Goal: Information Seeking & Learning: Check status

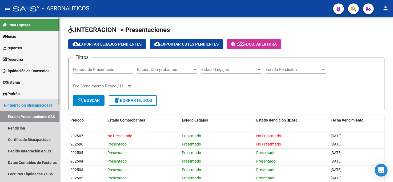
click at [19, 104] on span "Integración (discapacidad)" at bounding box center [27, 105] width 49 height 6
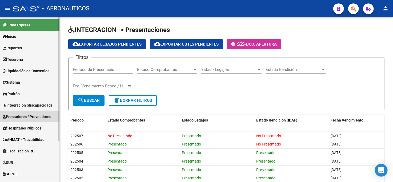
click at [21, 116] on span "Prestadores / Proveedores" at bounding box center [27, 117] width 48 height 6
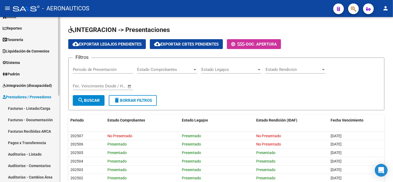
scroll to position [30, 0]
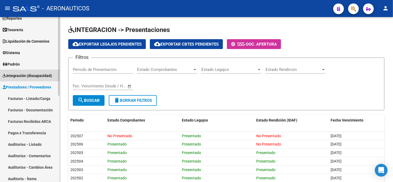
click at [17, 76] on span "Integración (discapacidad)" at bounding box center [27, 76] width 49 height 6
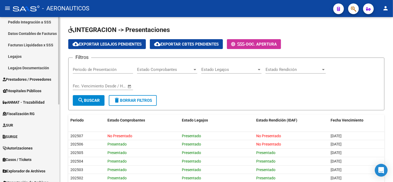
scroll to position [146, 0]
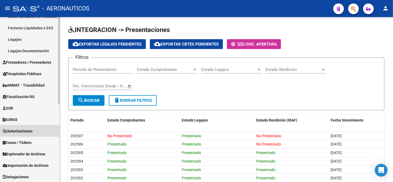
click at [24, 131] on span "Autorizaciones" at bounding box center [18, 131] width 30 height 6
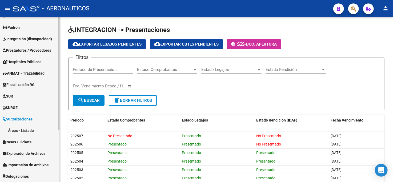
scroll to position [66, 0]
click at [23, 130] on link "Áreas - Listado" at bounding box center [29, 130] width 59 height 11
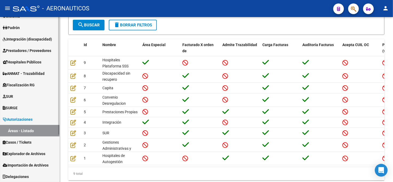
scroll to position [59, 0]
click at [23, 119] on span "Autorizaciones" at bounding box center [18, 119] width 30 height 6
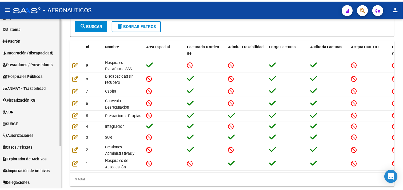
scroll to position [55, 0]
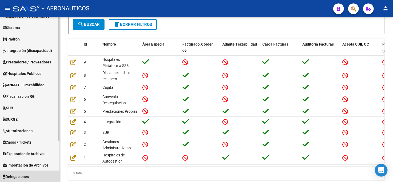
click at [27, 176] on span "Delegaciones" at bounding box center [16, 177] width 26 height 6
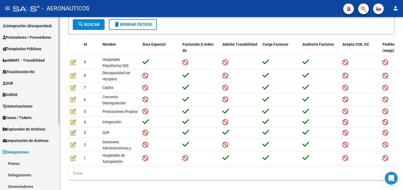
scroll to position [104, 0]
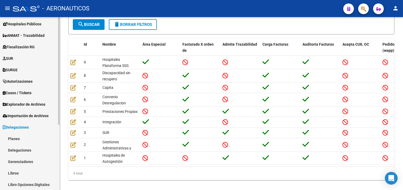
click at [19, 126] on span "Delegaciones" at bounding box center [16, 127] width 26 height 6
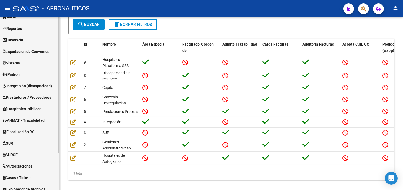
scroll to position [0, 0]
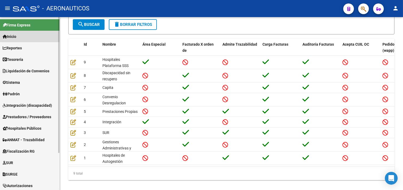
click at [28, 36] on link "Inicio" at bounding box center [29, 36] width 59 height 11
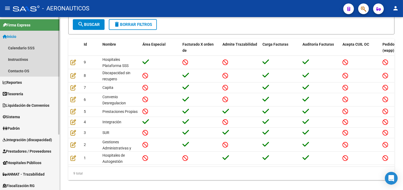
click at [28, 36] on link "Inicio" at bounding box center [29, 36] width 59 height 11
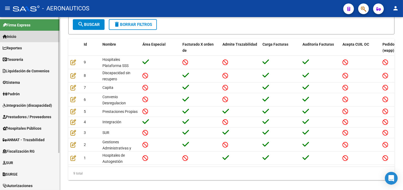
click at [28, 36] on link "Inicio" at bounding box center [29, 36] width 59 height 11
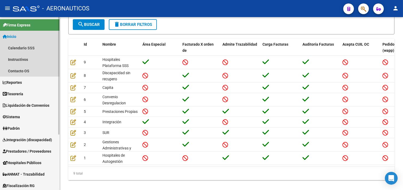
click at [28, 36] on link "Inicio" at bounding box center [29, 36] width 59 height 11
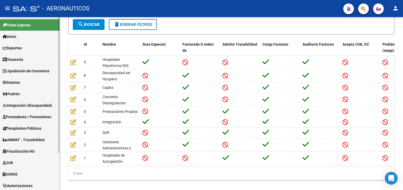
click at [27, 48] on link "Reportes" at bounding box center [29, 47] width 59 height 11
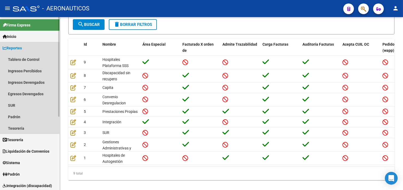
click at [27, 48] on link "Reportes" at bounding box center [29, 47] width 59 height 11
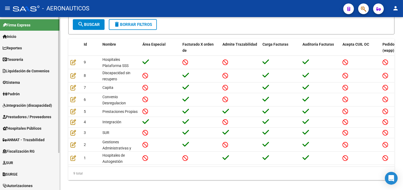
click at [27, 59] on link "Tesorería" at bounding box center [29, 59] width 59 height 11
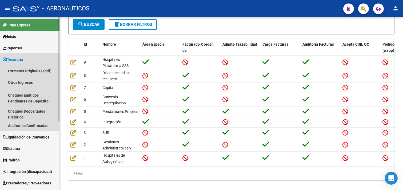
click at [27, 59] on link "Tesorería" at bounding box center [29, 59] width 59 height 11
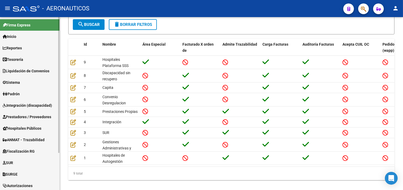
click at [28, 71] on span "Liquidación de Convenios" at bounding box center [26, 71] width 47 height 6
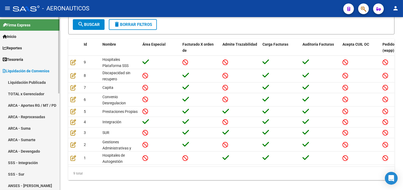
click at [28, 71] on span "Liquidación de Convenios" at bounding box center [26, 71] width 47 height 6
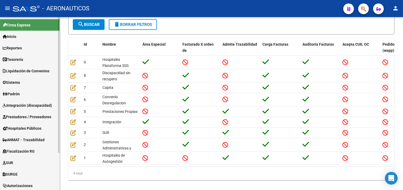
click at [25, 79] on link "Sistema" at bounding box center [29, 81] width 59 height 11
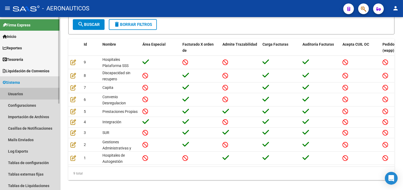
click at [24, 92] on link "Usuarios" at bounding box center [29, 93] width 59 height 11
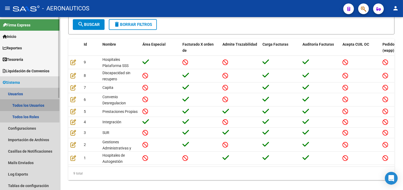
click at [21, 103] on link "Todos los Usuarios" at bounding box center [29, 104] width 59 height 11
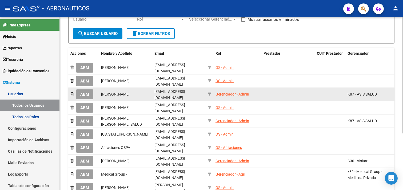
scroll to position [59, 0]
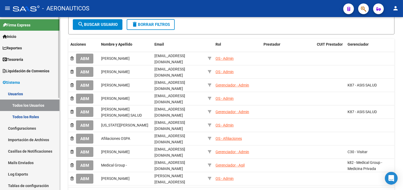
click at [20, 115] on link "Todos los Roles" at bounding box center [29, 116] width 59 height 11
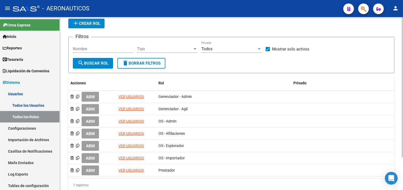
scroll to position [30, 0]
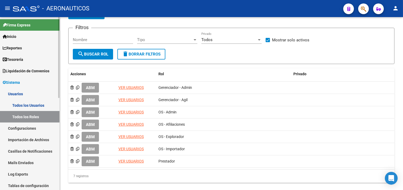
click at [25, 104] on link "Todos los Usuarios" at bounding box center [29, 104] width 59 height 11
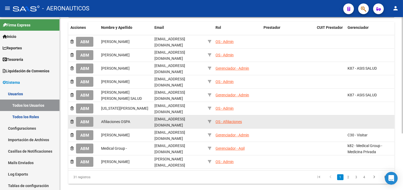
scroll to position [83, 0]
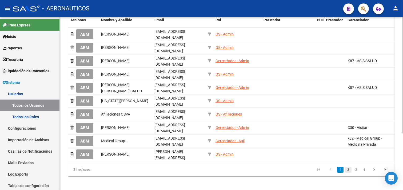
click at [347, 167] on link "2" at bounding box center [348, 170] width 6 height 6
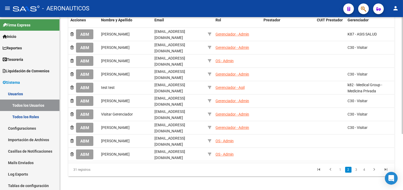
scroll to position [83, 0]
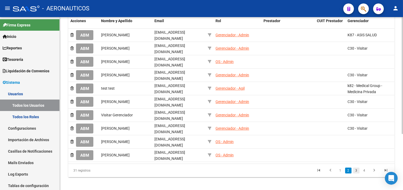
click at [355, 167] on link "3" at bounding box center [356, 170] width 6 height 6
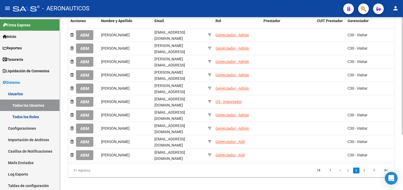
scroll to position [82, 0]
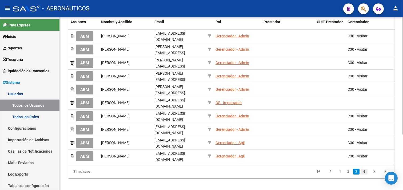
click at [364, 168] on link "4" at bounding box center [364, 171] width 6 height 6
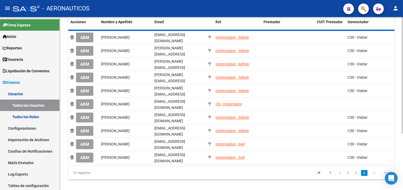
scroll to position [0, 0]
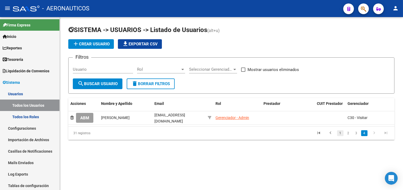
click at [339, 136] on link "1" at bounding box center [340, 133] width 6 height 6
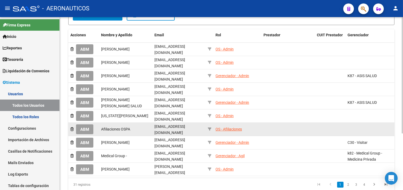
scroll to position [83, 0]
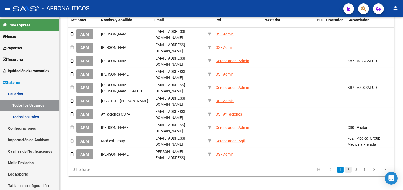
click at [348, 167] on link "2" at bounding box center [348, 170] width 6 height 6
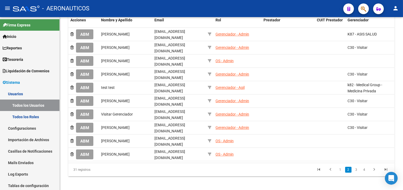
scroll to position [83, 0]
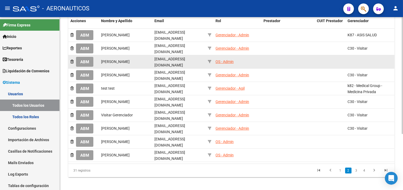
click at [224, 59] on div "OS - Admin" at bounding box center [224, 62] width 18 height 6
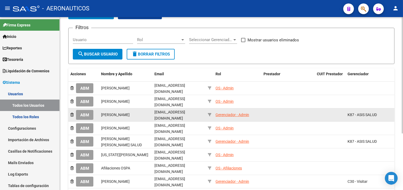
scroll to position [59, 0]
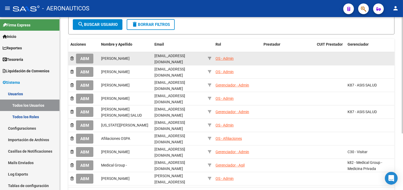
click at [224, 57] on div "OS - Admin" at bounding box center [224, 58] width 18 height 6
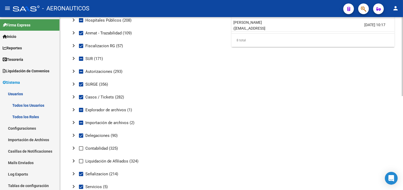
scroll to position [206, 0]
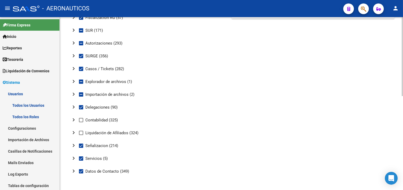
click at [81, 132] on span at bounding box center [81, 133] width 4 height 4
click at [81, 135] on input "Liquidación de Afiliados (324)" at bounding box center [81, 135] width 0 height 0
click at [81, 132] on span at bounding box center [81, 133] width 4 height 4
click at [81, 135] on input "Liquidación de Afiliados (324)" at bounding box center [81, 135] width 0 height 0
click at [81, 132] on span at bounding box center [81, 133] width 4 height 4
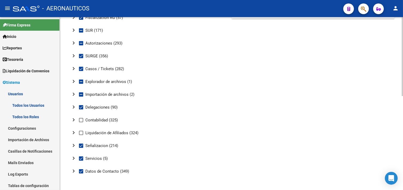
click at [81, 135] on input "Liquidación de Afiliados (324)" at bounding box center [81, 135] width 0 height 0
checkbox input "true"
click at [79, 119] on span at bounding box center [81, 120] width 4 height 4
click at [81, 122] on input "Contabilidad (325)" at bounding box center [81, 122] width 0 height 0
checkbox input "true"
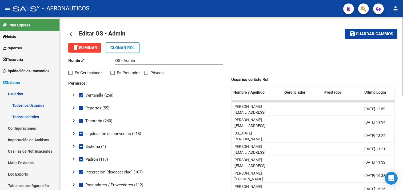
scroll to position [0, 0]
click at [378, 36] on span "Guardar cambios" at bounding box center [373, 34] width 37 height 5
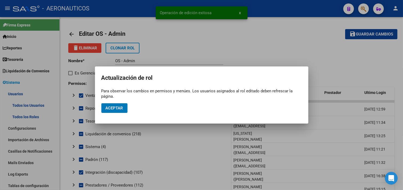
click at [117, 107] on span "Aceptar" at bounding box center [115, 108] width 18 height 5
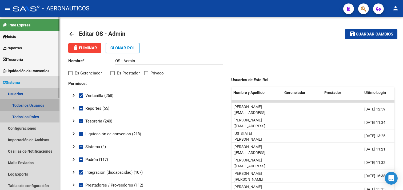
click at [37, 107] on link "Todos los Usuarios" at bounding box center [29, 104] width 59 height 11
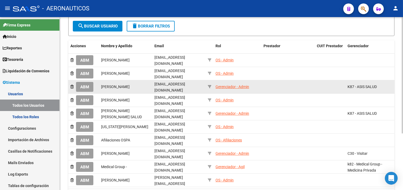
scroll to position [83, 0]
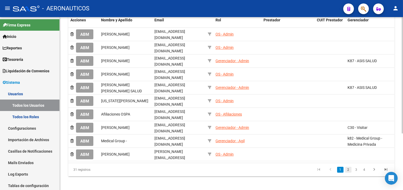
click at [348, 167] on link "2" at bounding box center [348, 170] width 6 height 6
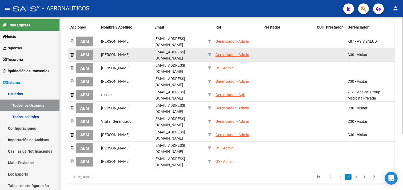
scroll to position [83, 0]
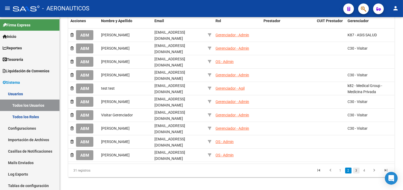
click at [356, 167] on link "3" at bounding box center [356, 170] width 6 height 6
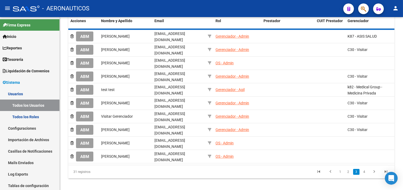
scroll to position [82, 0]
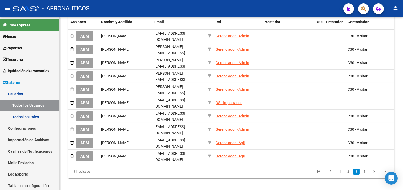
click at [364, 168] on link "4" at bounding box center [364, 171] width 6 height 6
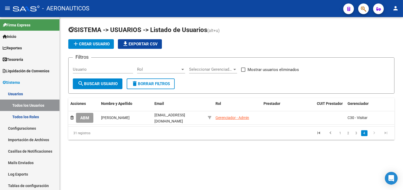
scroll to position [0, 0]
click at [342, 135] on link "1" at bounding box center [340, 133] width 6 height 6
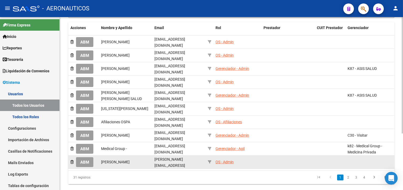
scroll to position [83, 0]
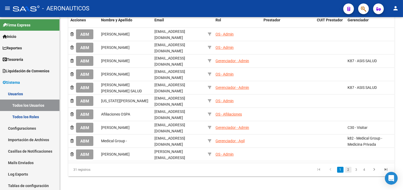
click at [347, 167] on link "2" at bounding box center [348, 170] width 6 height 6
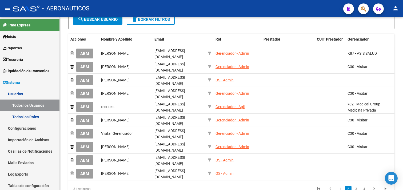
scroll to position [83, 0]
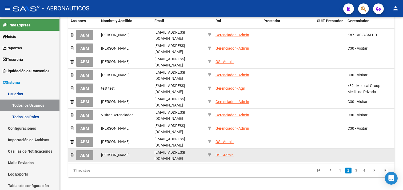
click at [228, 152] on div "OS - Admin" at bounding box center [224, 155] width 18 height 6
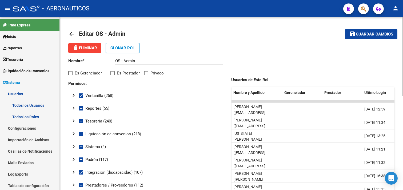
click at [73, 35] on mat-icon "arrow_back" at bounding box center [71, 34] width 6 height 6
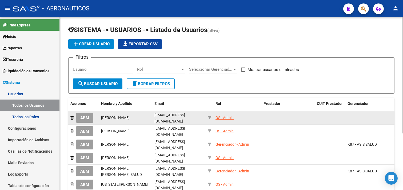
click at [225, 116] on div "OS - Admin" at bounding box center [224, 118] width 18 height 6
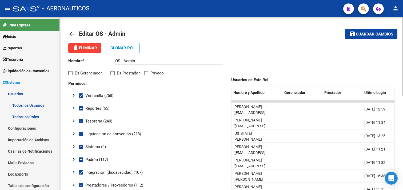
click at [376, 35] on span "Guardar cambios" at bounding box center [373, 34] width 37 height 5
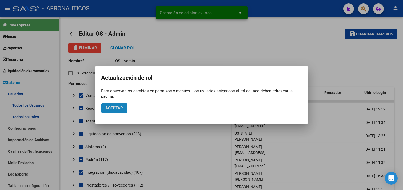
click at [116, 109] on span "Aceptar" at bounding box center [115, 108] width 18 height 5
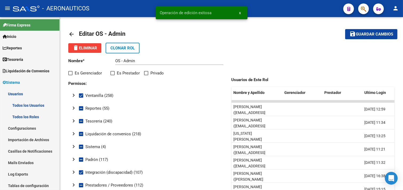
click at [241, 12] on button "x" at bounding box center [240, 13] width 10 height 10
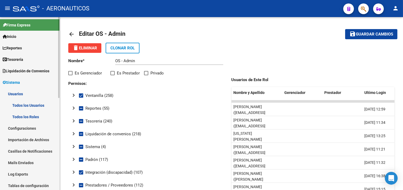
click at [28, 36] on link "Inicio" at bounding box center [29, 36] width 59 height 11
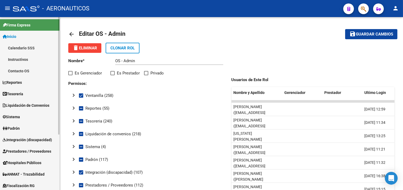
click at [39, 47] on link "Calendario SSS" at bounding box center [29, 47] width 59 height 11
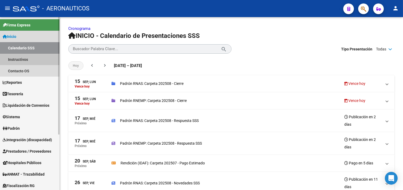
click at [29, 59] on link "Instructivos" at bounding box center [29, 59] width 59 height 11
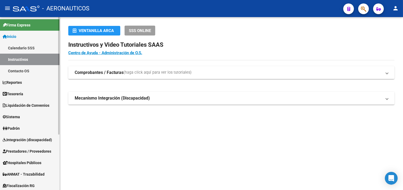
click at [28, 69] on link "Contacto OS" at bounding box center [29, 70] width 59 height 11
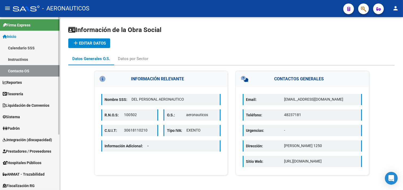
click at [22, 82] on span "Reportes" at bounding box center [12, 82] width 19 height 6
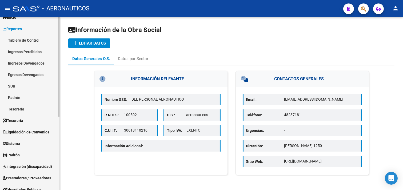
scroll to position [30, 0]
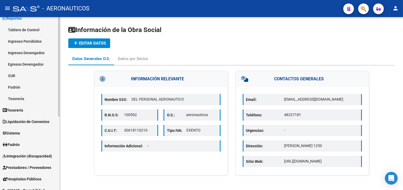
click at [23, 108] on span "Tesorería" at bounding box center [13, 110] width 21 height 6
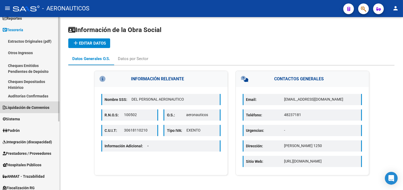
click at [26, 108] on span "Liquidación de Convenios" at bounding box center [26, 107] width 47 height 6
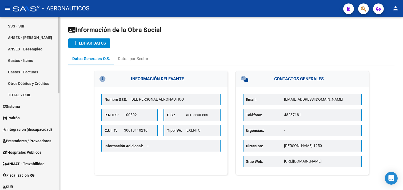
scroll to position [177, 0]
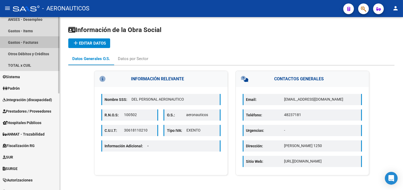
click at [31, 42] on link "Gastos - Facturas" at bounding box center [29, 42] width 59 height 11
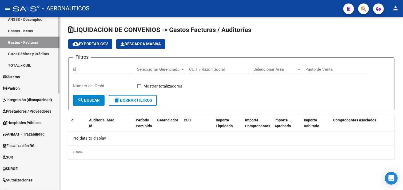
checkbox input "true"
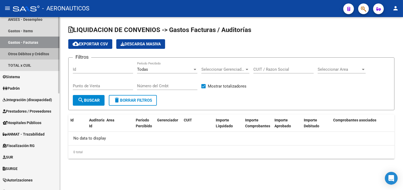
click at [31, 52] on link "Otros Débitos y Créditos" at bounding box center [29, 53] width 59 height 11
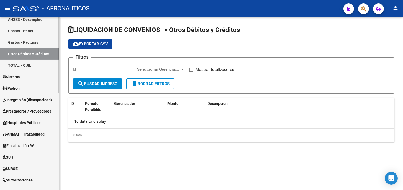
checkbox input "true"
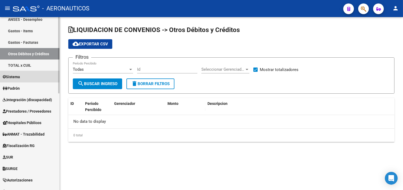
click at [20, 76] on span "Sistema" at bounding box center [11, 77] width 17 height 6
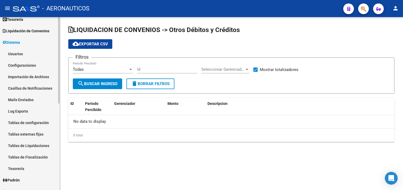
scroll to position [55, 0]
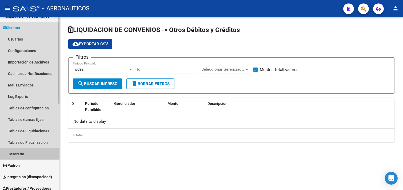
click at [30, 151] on link "Tesorería" at bounding box center [29, 153] width 59 height 11
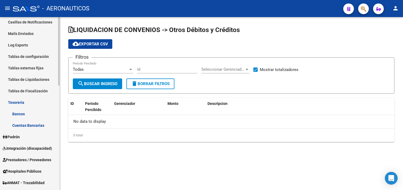
scroll to position [180, 0]
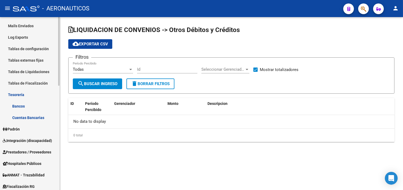
click at [35, 95] on link "Tesorería" at bounding box center [29, 94] width 59 height 11
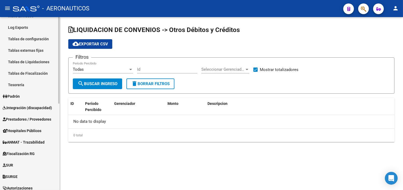
scroll to position [114, 0]
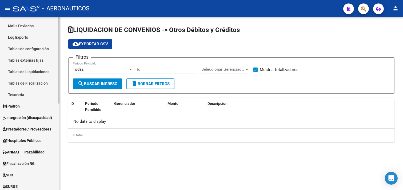
click at [33, 105] on link "Padrón" at bounding box center [29, 105] width 59 height 11
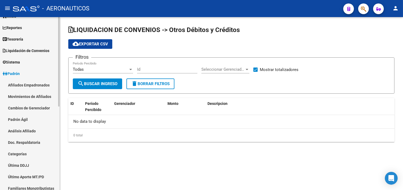
scroll to position [0, 0]
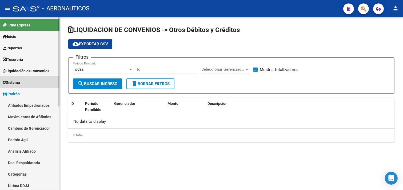
click at [31, 83] on link "Sistema" at bounding box center [29, 81] width 59 height 11
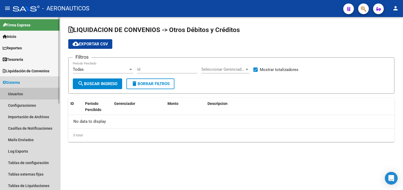
click at [27, 91] on link "Usuarios" at bounding box center [29, 93] width 59 height 11
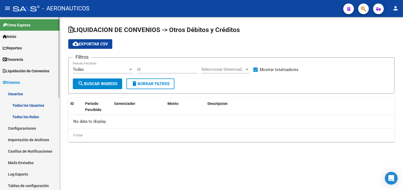
click at [32, 105] on link "Todos los Usuarios" at bounding box center [29, 104] width 59 height 11
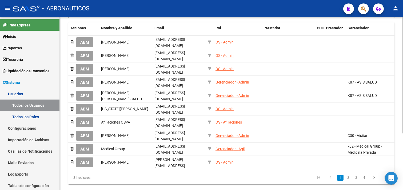
scroll to position [83, 0]
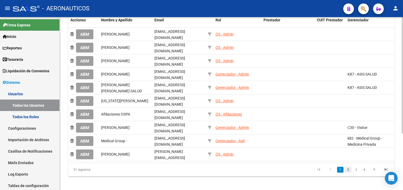
click at [349, 167] on link "2" at bounding box center [348, 170] width 6 height 6
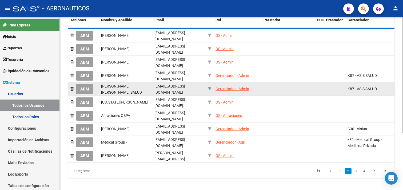
scroll to position [83, 0]
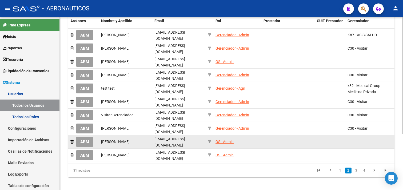
click at [87, 139] on span "ABM" at bounding box center [84, 141] width 9 height 5
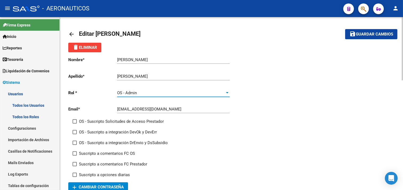
click at [228, 92] on div at bounding box center [227, 92] width 3 height 1
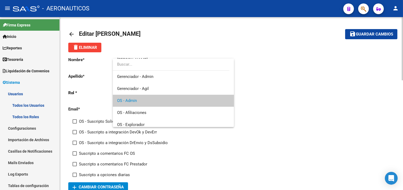
scroll to position [8, 0]
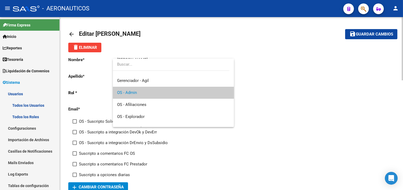
click at [228, 92] on mat-option "OS - Admin" at bounding box center [173, 93] width 121 height 12
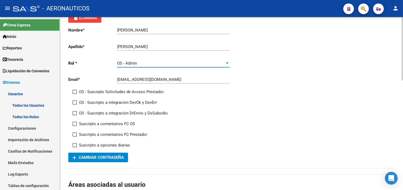
scroll to position [0, 0]
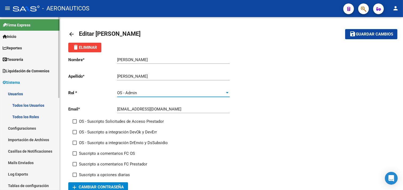
click at [33, 104] on link "Todos los Usuarios" at bounding box center [29, 104] width 59 height 11
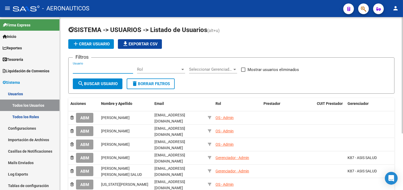
click at [123, 71] on input "Usuario" at bounding box center [103, 69] width 60 height 5
click at [183, 70] on div at bounding box center [182, 69] width 3 height 1
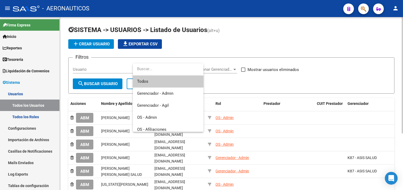
click at [183, 70] on input "dropdown search" at bounding box center [167, 69] width 68 height 12
click at [253, 86] on div at bounding box center [201, 95] width 403 height 190
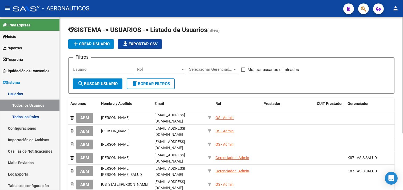
click at [234, 70] on div at bounding box center [234, 69] width 3 height 1
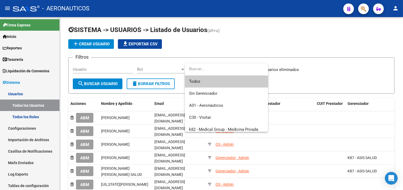
click at [234, 70] on input "dropdown search" at bounding box center [224, 69] width 79 height 12
click at [366, 70] on div at bounding box center [201, 95] width 403 height 190
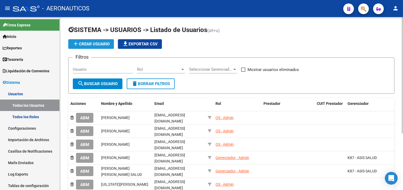
click at [102, 45] on span "add Crear Usuario" at bounding box center [90, 44] width 37 height 5
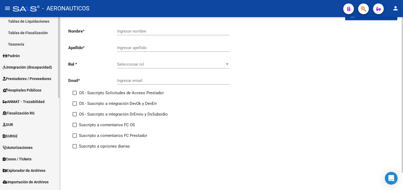
scroll to position [196, 0]
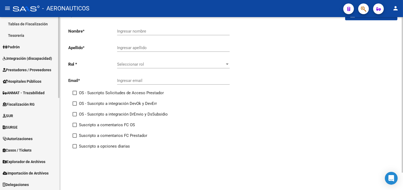
click at [29, 43] on link "Padrón" at bounding box center [29, 46] width 59 height 11
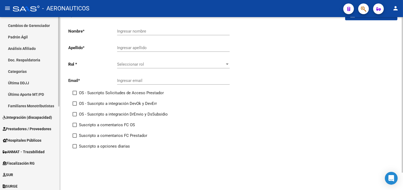
scroll to position [102, 0]
click at [38, 36] on link "Padrón Ágil" at bounding box center [29, 37] width 59 height 11
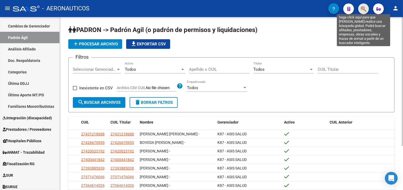
click at [363, 9] on icon "button" at bounding box center [362, 9] width 5 height 6
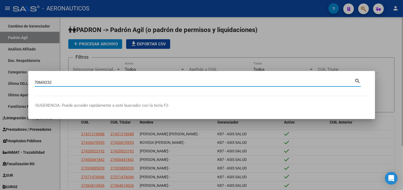
type input "70669232"
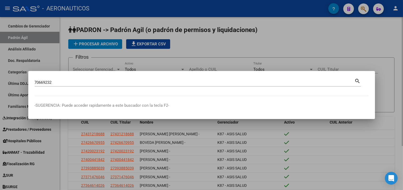
click at [357, 82] on mat-icon "search" at bounding box center [357, 80] width 6 height 6
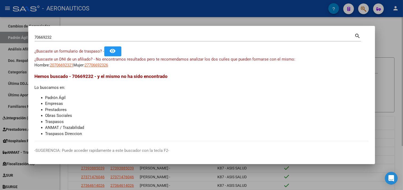
drag, startPoint x: 51, startPoint y: 64, endPoint x: 75, endPoint y: 67, distance: 24.1
click at [75, 67] on div "¿Buscaste un DNI de un afiliado? - No encontramos resultados pero te recomendam…" at bounding box center [202, 62] width 334 height 12
copy span "20706692321"
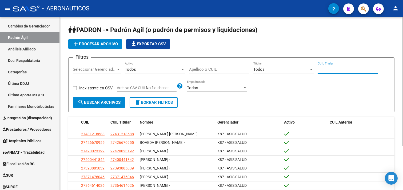
click at [320, 69] on input "CUIL Titular" at bounding box center [347, 69] width 60 height 5
paste input "20-70669232-1"
click at [99, 103] on span "search Buscar Archivos" at bounding box center [99, 102] width 43 height 5
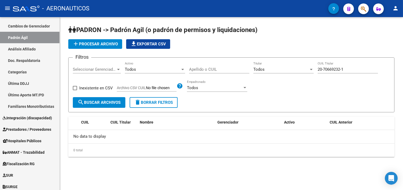
drag, startPoint x: 347, startPoint y: 66, endPoint x: 264, endPoint y: 78, distance: 83.2
click at [264, 78] on div "Filtros Seleccionar Gerenciador Seleccionar Gerenciador Todos Activo Apellido o…" at bounding box center [231, 79] width 317 height 35
drag, startPoint x: 345, startPoint y: 68, endPoint x: 314, endPoint y: 70, distance: 31.0
click at [314, 70] on div "Filtros Seleccionar Gerenciador Seleccionar Gerenciador Todos Activo Apellido o…" at bounding box center [231, 79] width 317 height 35
click at [103, 100] on span "search Buscar Archivos" at bounding box center [99, 102] width 43 height 5
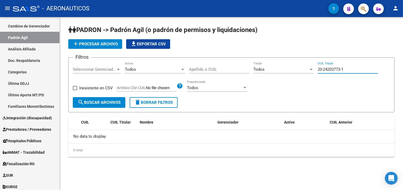
click at [318, 68] on input "20-24203773-1" at bounding box center [347, 69] width 60 height 5
paste input "2"
type input "20-24203773-2"
click at [110, 103] on span "search Buscar Archivos" at bounding box center [99, 102] width 43 height 5
